Goal: Task Accomplishment & Management: Use online tool/utility

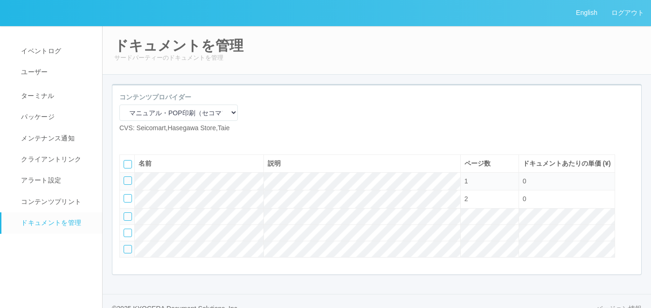
select select "92e33cfa-a397-43d0-aeaa-8a96cbdf4d79"
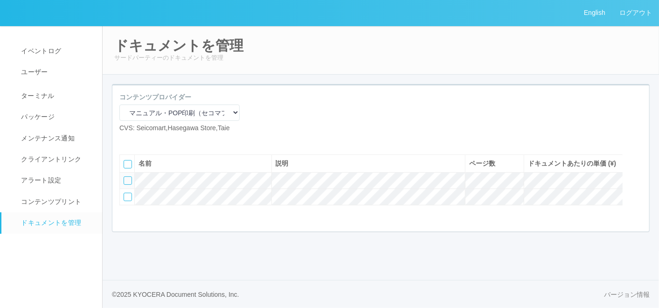
click at [140, 140] on icon at bounding box center [140, 140] width 0 height 0
click at [126, 140] on icon at bounding box center [126, 140] width 0 height 0
select select "A4"
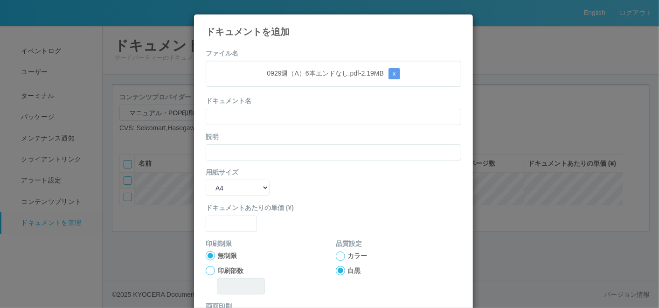
click at [292, 80] on div "0929週（A）6本エンドなし.pdf - 2.19 MB x" at bounding box center [334, 74] width 256 height 26
click at [283, 114] on input "text" at bounding box center [334, 117] width 256 height 16
paste input "0929週（A）6本エンドなし"
type input "0929週（A）6本エンドなし"
click at [258, 146] on input "text" at bounding box center [334, 152] width 256 height 16
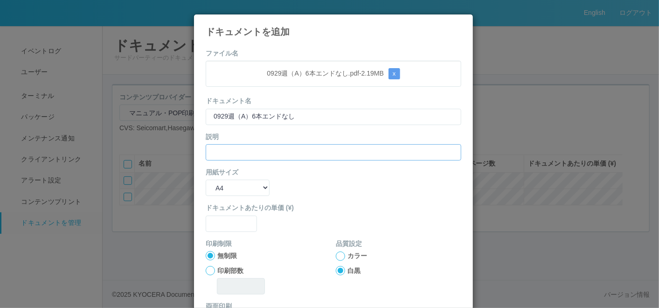
paste input "0929週（A）6本エンドなし"
type input "0929週（A）6本エンドなし"
click at [243, 184] on select "B5 A4 B4 A3" at bounding box center [238, 188] width 64 height 16
select select "A3"
click at [206, 180] on select "B5 A4 B4 A3" at bounding box center [238, 188] width 64 height 16
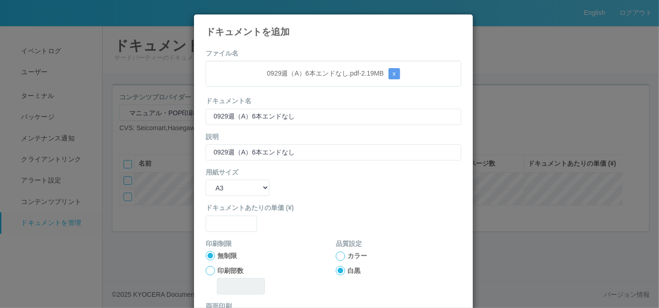
click at [223, 214] on div "ドキュメントあたりの単価 (¥)" at bounding box center [334, 217] width 256 height 28
click at [227, 223] on input "text" at bounding box center [231, 224] width 51 height 16
type input "0"
click at [336, 253] on div at bounding box center [340, 255] width 9 height 9
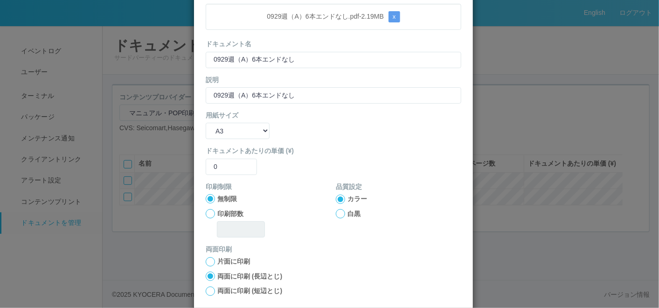
scroll to position [93, 0]
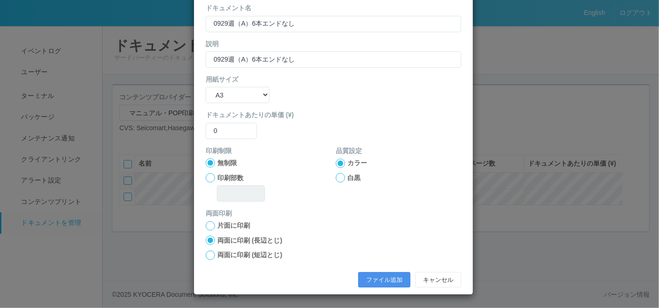
click at [381, 280] on button "ファイル追加" at bounding box center [384, 280] width 52 height 16
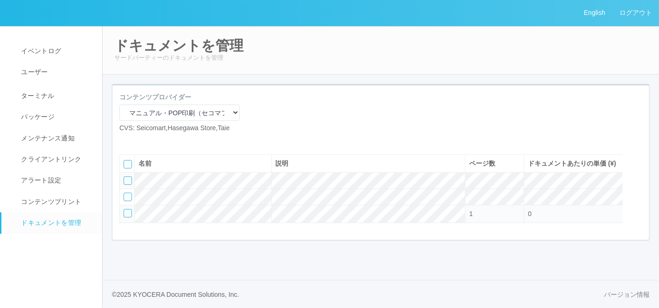
click at [126, 140] on icon at bounding box center [126, 140] width 0 height 0
select select "A4"
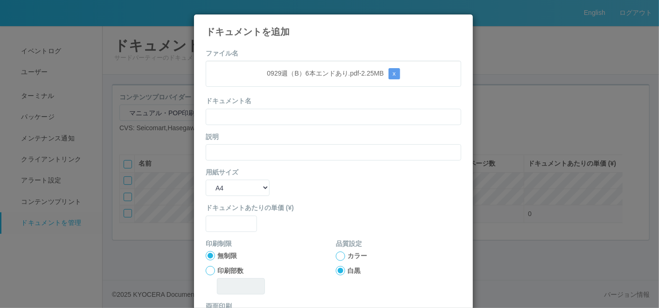
drag, startPoint x: 312, startPoint y: 53, endPoint x: 300, endPoint y: 74, distance: 23.4
click at [311, 53] on form "ファイル名 0929週（B）6本エンドあり.pdf - 2.25 MB x ドキュメント名 説明 用紙サイズ B5 A4 B4 A3 ドキュメントあたりの単価…" at bounding box center [334, 217] width 256 height 336
click at [279, 120] on input "text" at bounding box center [334, 117] width 256 height 16
paste input "0929週（B）6本エンドあり"
type input "0929週（B）6本エンドあり"
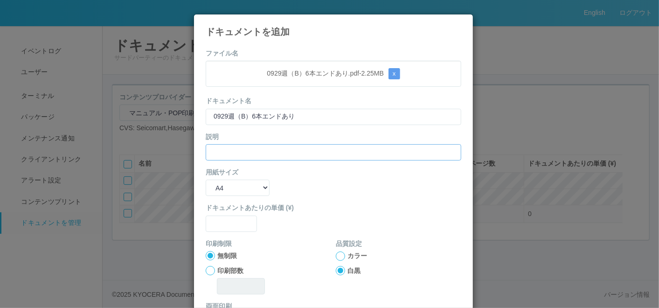
click at [228, 155] on input "text" at bounding box center [334, 152] width 256 height 16
paste input "0929週（B）6本エンドあり"
type input "0929週（B）6本エンドあり"
drag, startPoint x: 224, startPoint y: 189, endPoint x: 223, endPoint y: 197, distance: 7.5
click at [224, 190] on select "B5 A4 B4 A3" at bounding box center [238, 188] width 64 height 16
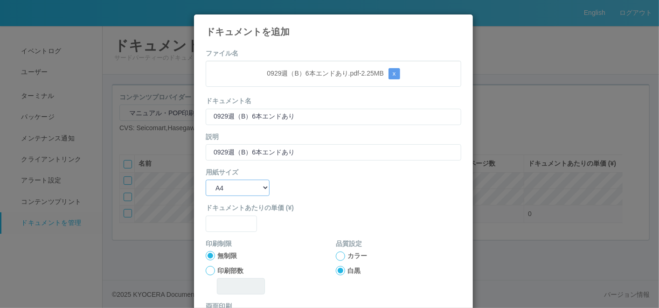
select select "A3"
click at [206, 180] on select "B5 A4 B4 A3" at bounding box center [238, 188] width 64 height 16
click at [222, 221] on input "text" at bounding box center [231, 224] width 51 height 16
type input "0"
click at [338, 256] on div at bounding box center [340, 255] width 9 height 9
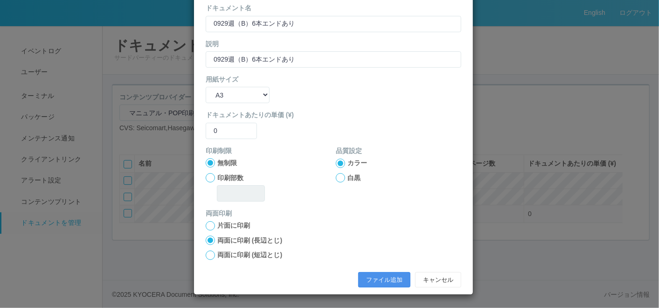
click at [376, 274] on button "ファイル追加" at bounding box center [384, 280] width 52 height 16
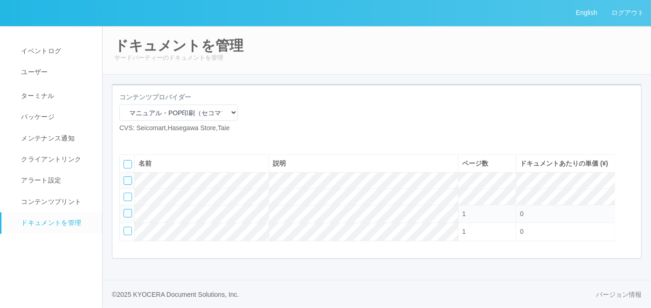
click at [126, 185] on div at bounding box center [128, 180] width 8 height 8
click at [127, 201] on div at bounding box center [128, 197] width 8 height 8
click at [154, 140] on icon at bounding box center [154, 140] width 0 height 0
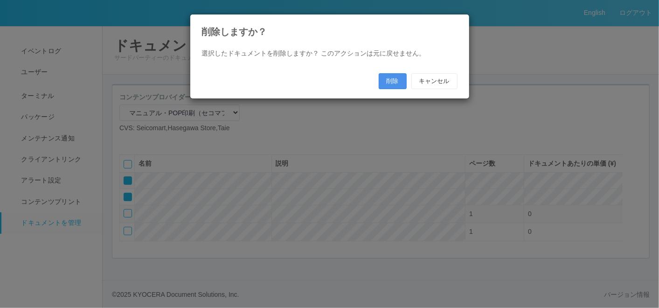
click at [391, 78] on button "削除" at bounding box center [393, 81] width 28 height 16
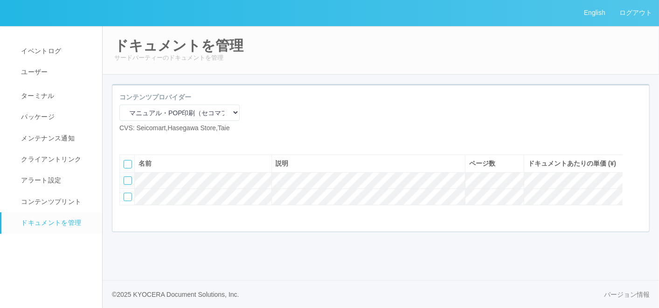
click at [140, 140] on icon at bounding box center [140, 140] width 0 height 0
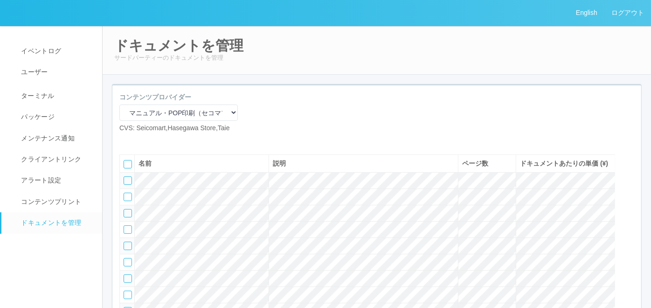
click at [140, 140] on icon at bounding box center [140, 140] width 0 height 0
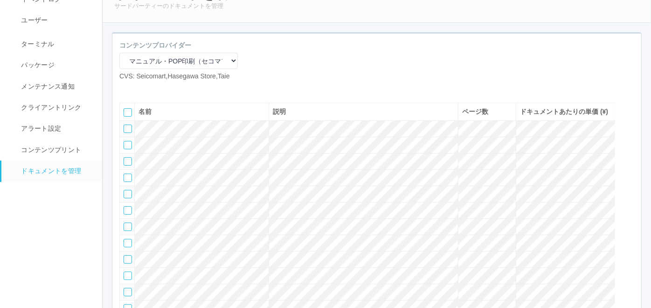
scroll to position [0, 0]
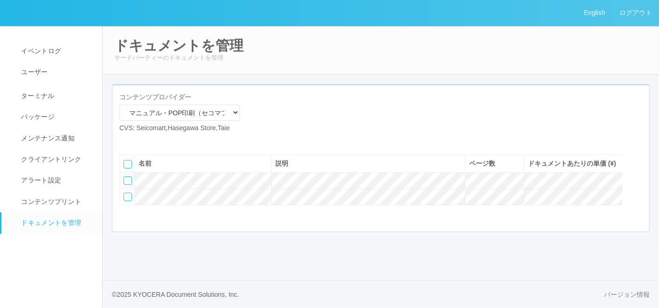
click at [140, 140] on icon at bounding box center [140, 140] width 0 height 0
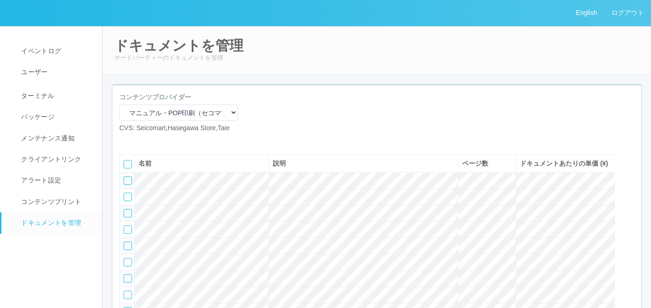
click at [140, 140] on icon at bounding box center [140, 140] width 0 height 0
